Goal: Task Accomplishment & Management: Use online tool/utility

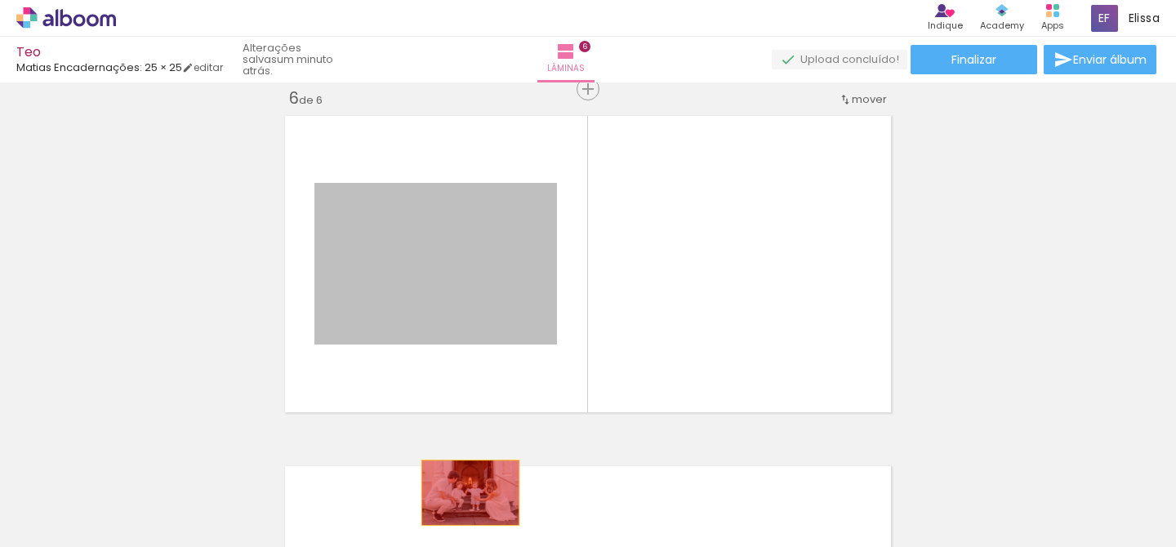
drag, startPoint x: 476, startPoint y: 297, endPoint x: 473, endPoint y: 500, distance: 202.5
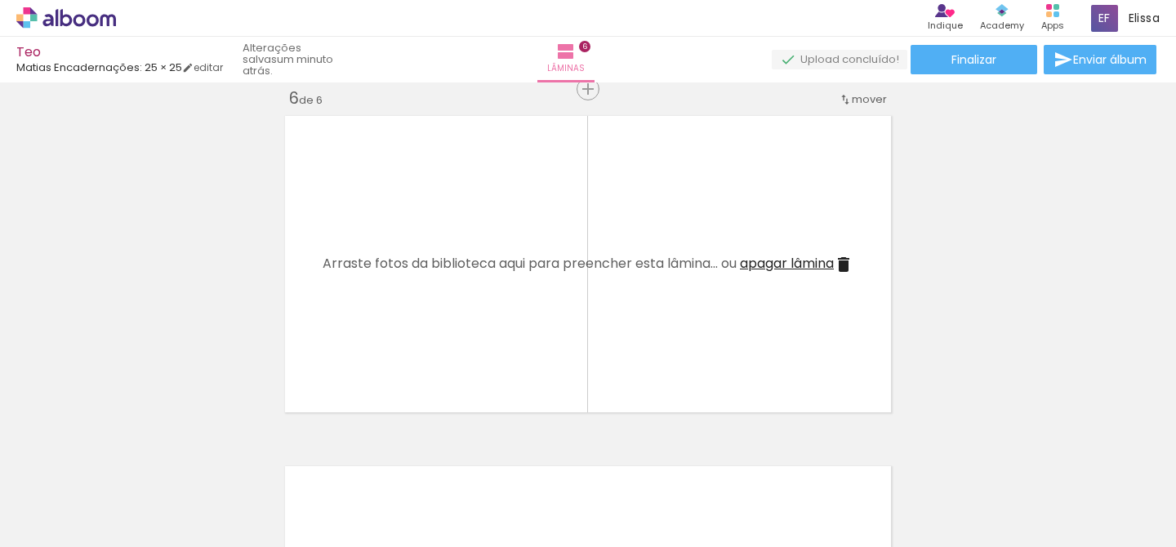
scroll to position [0, 5471]
drag, startPoint x: 470, startPoint y: 506, endPoint x: 458, endPoint y: 528, distance: 24.8
click at [458, 528] on div at bounding box center [455, 492] width 54 height 81
click at [358, 512] on div at bounding box center [363, 492] width 81 height 54
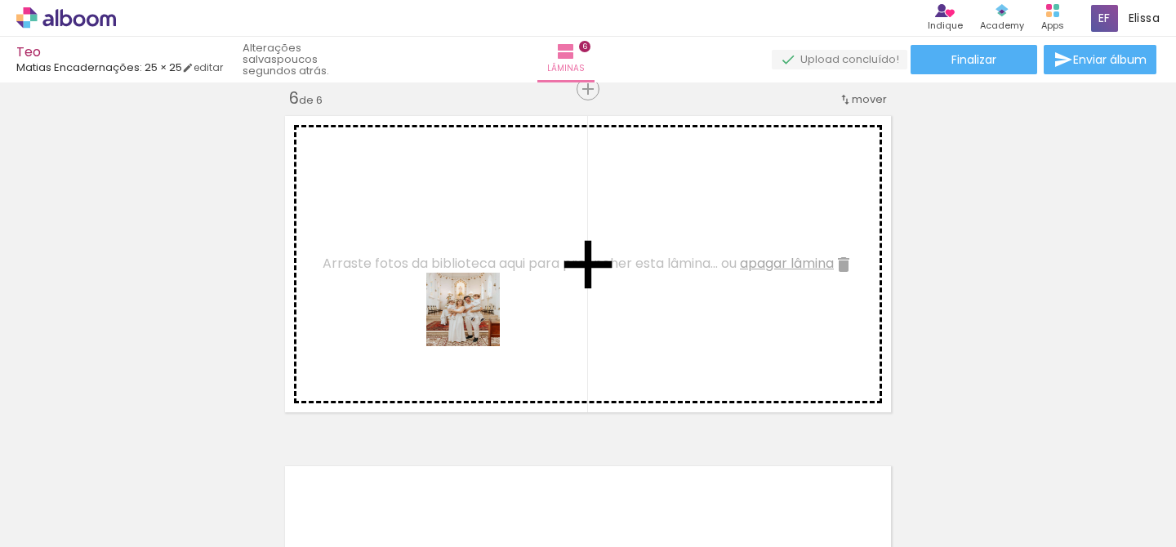
drag, startPoint x: 179, startPoint y: 505, endPoint x: 481, endPoint y: 319, distance: 354.9
click at [479, 320] on quentale-workspace at bounding box center [588, 273] width 1176 height 547
